Goal: Navigation & Orientation: Find specific page/section

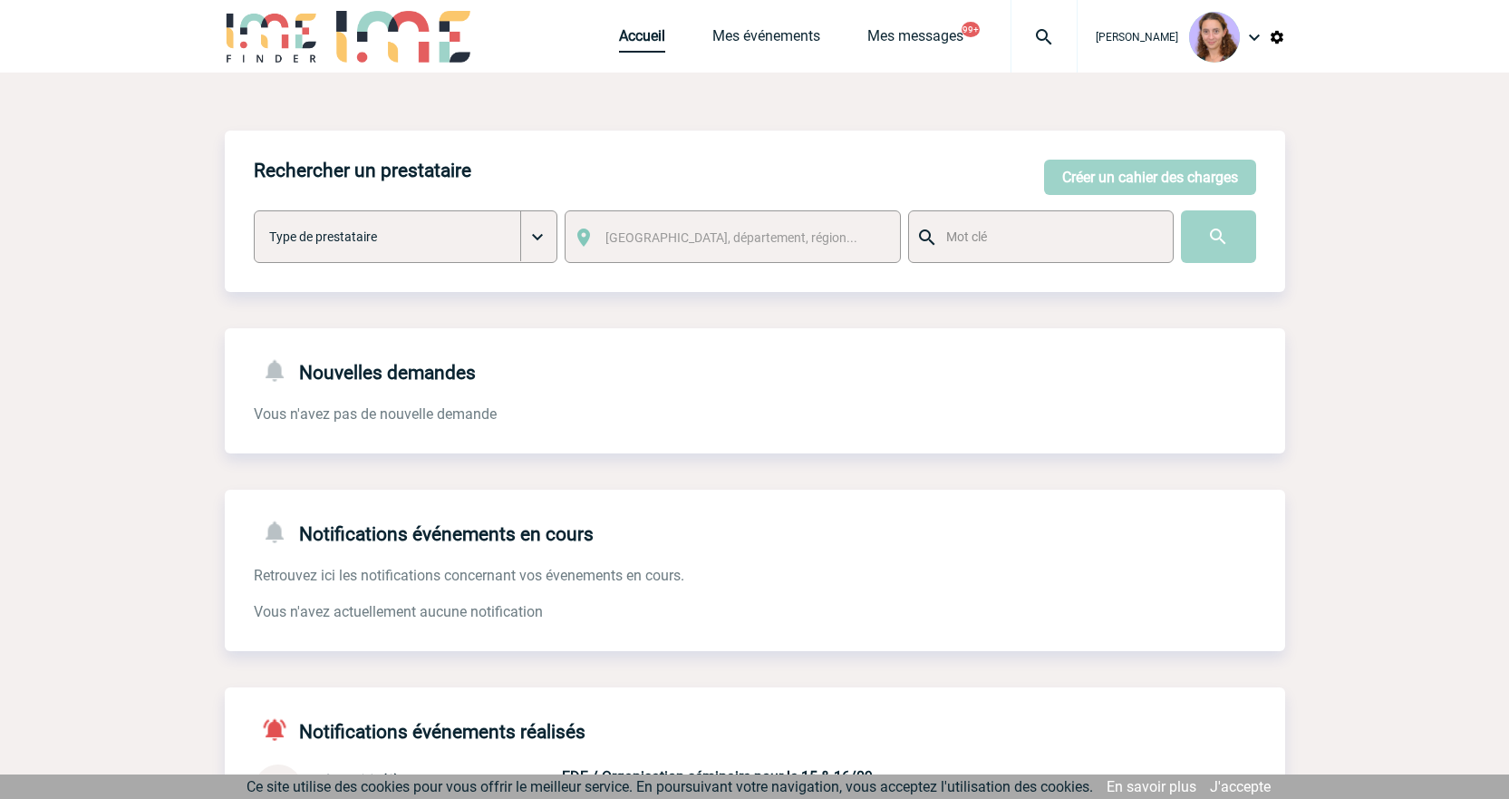
drag, startPoint x: 0, startPoint y: 0, endPoint x: 624, endPoint y: 32, distance: 624.5
click at [624, 32] on link "Accueil" at bounding box center [642, 39] width 46 height 25
click at [640, 33] on link "Accueil" at bounding box center [642, 39] width 46 height 25
drag, startPoint x: 645, startPoint y: 38, endPoint x: 605, endPoint y: 13, distance: 47.3
click at [645, 38] on link "Accueil" at bounding box center [642, 39] width 46 height 25
